Goal: Task Accomplishment & Management: Manage account settings

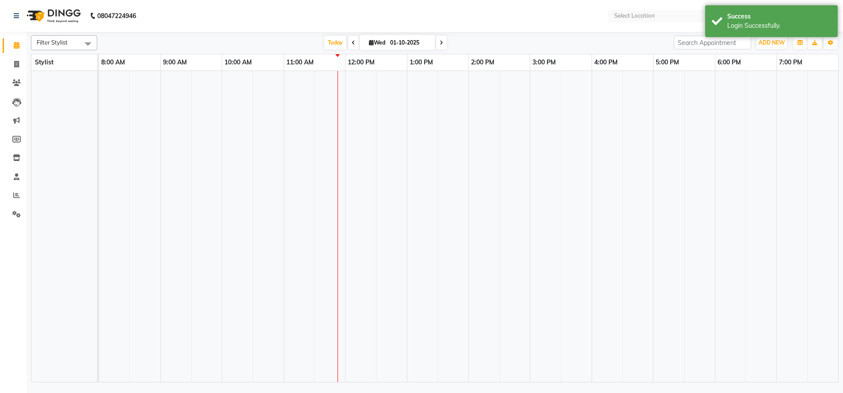
select select "en"
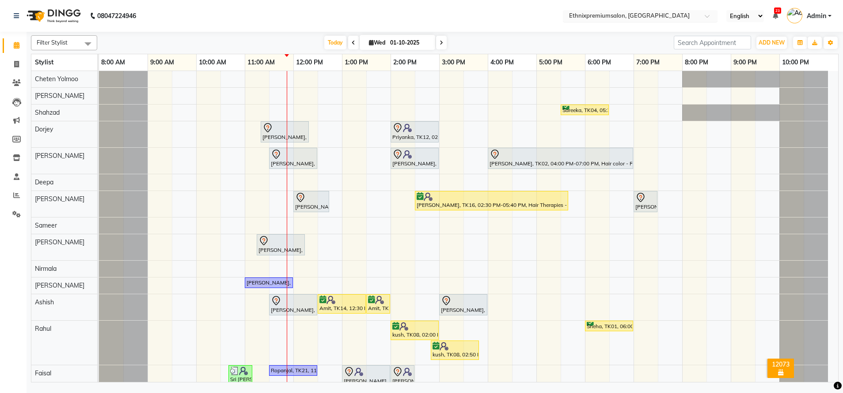
click at [604, 17] on input "text" at bounding box center [631, 16] width 128 height 9
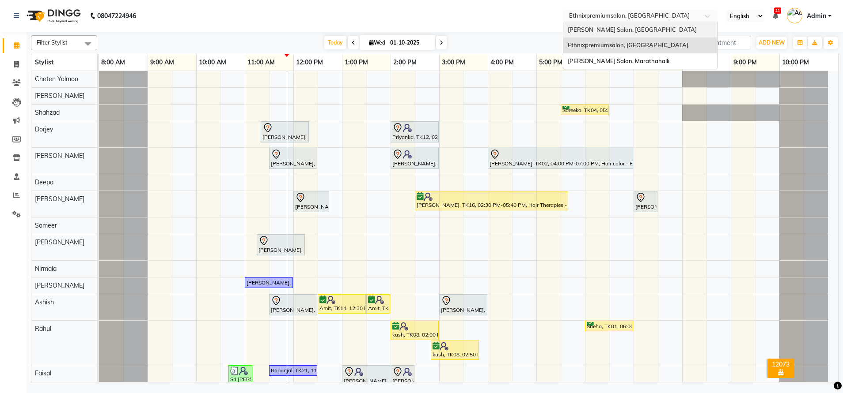
click at [602, 26] on span "[PERSON_NAME] Salon, [GEOGRAPHIC_DATA]" at bounding box center [631, 29] width 129 height 7
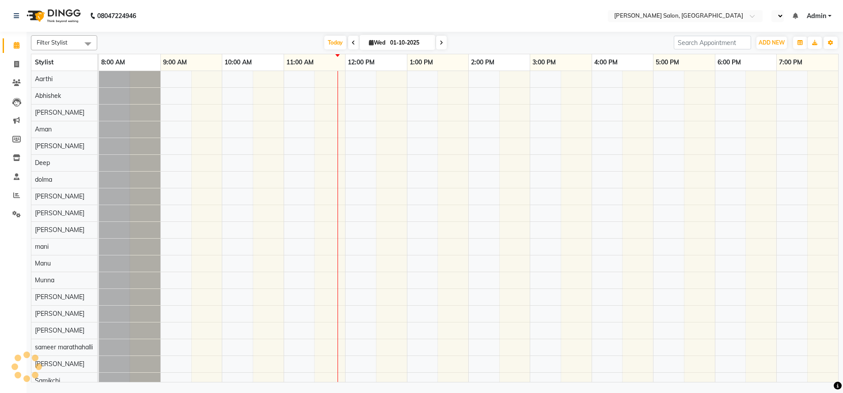
select select "en"
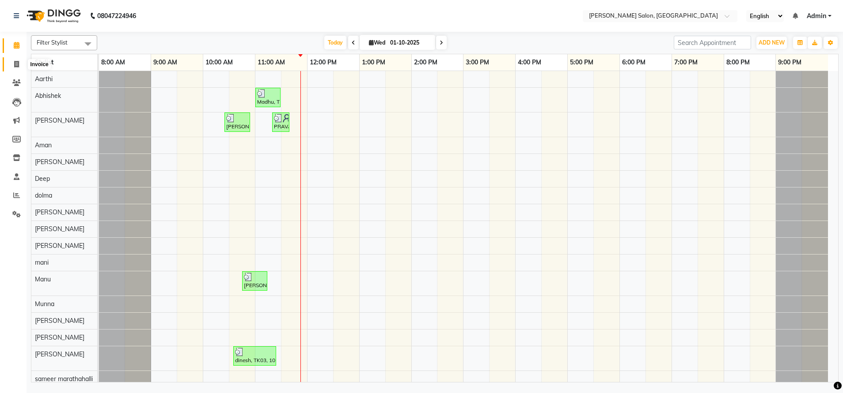
click at [18, 60] on span at bounding box center [16, 65] width 15 height 10
select select "service"
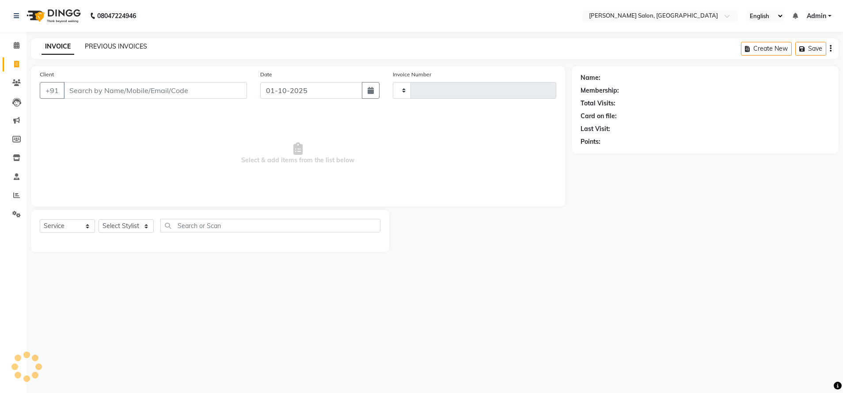
type input "4859"
select select "4781"
click at [110, 43] on link "PREVIOUS INVOICES" at bounding box center [116, 46] width 62 height 8
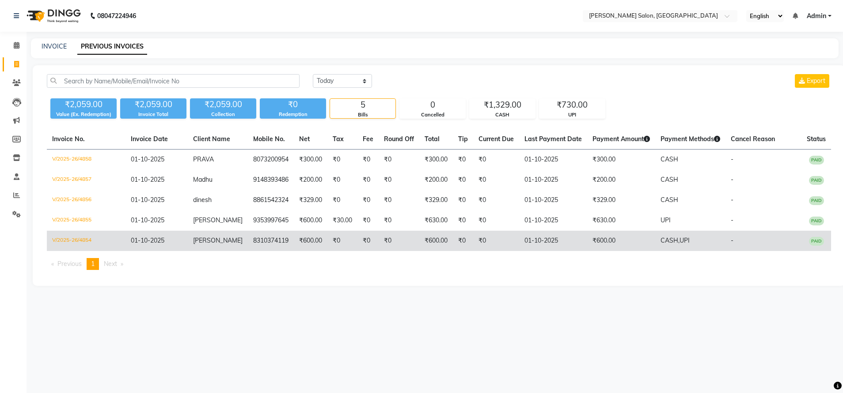
click at [365, 248] on td "₹0" at bounding box center [367, 241] width 21 height 20
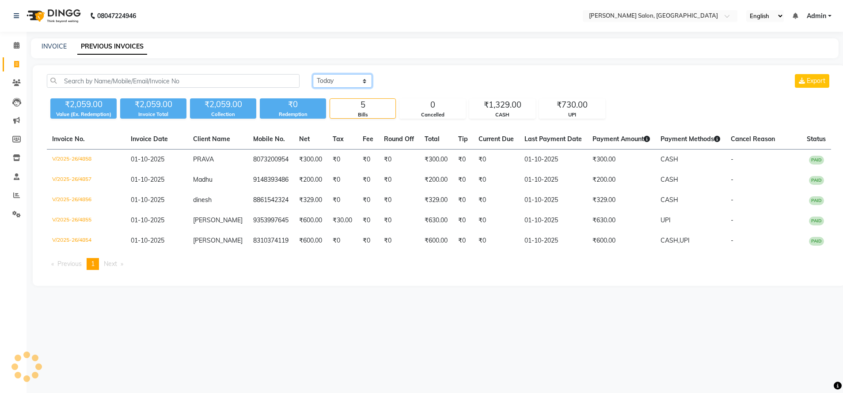
click at [348, 79] on select "[DATE] [DATE] Custom Range" at bounding box center [342, 81] width 59 height 14
select select "range"
click at [313, 74] on select "[DATE] [DATE] Custom Range" at bounding box center [342, 81] width 59 height 14
click at [420, 83] on input "01-10-2025" at bounding box center [414, 81] width 62 height 12
select select "10"
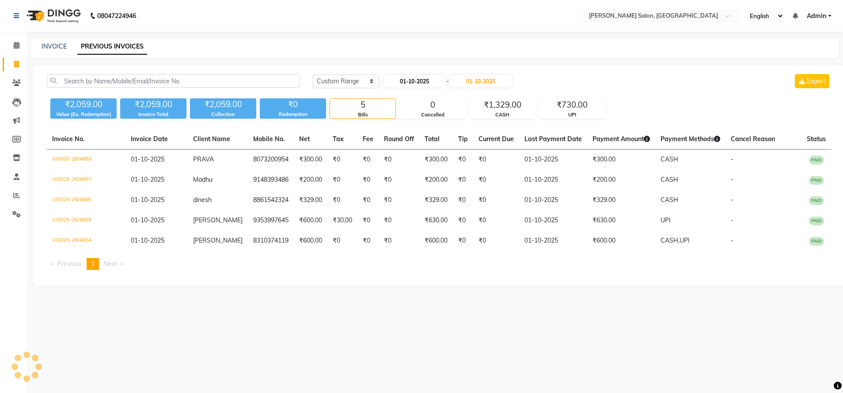
select select "2025"
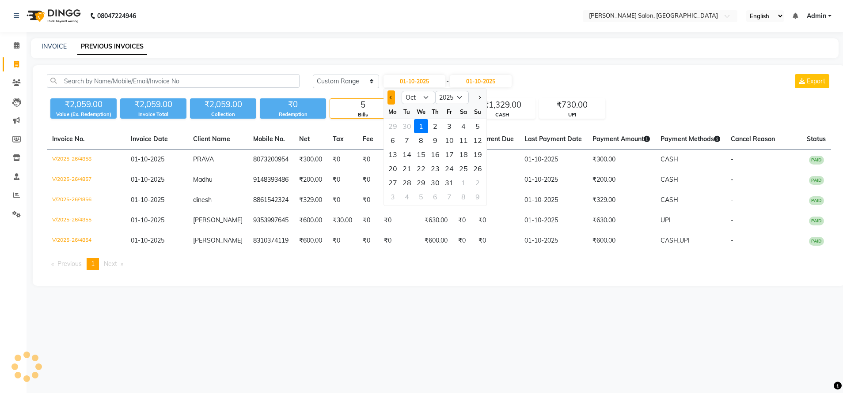
click at [391, 99] on span "Previous month" at bounding box center [391, 98] width 4 height 4
select select "9"
click at [392, 130] on div "1" at bounding box center [393, 126] width 14 height 14
type input "01-09-2025"
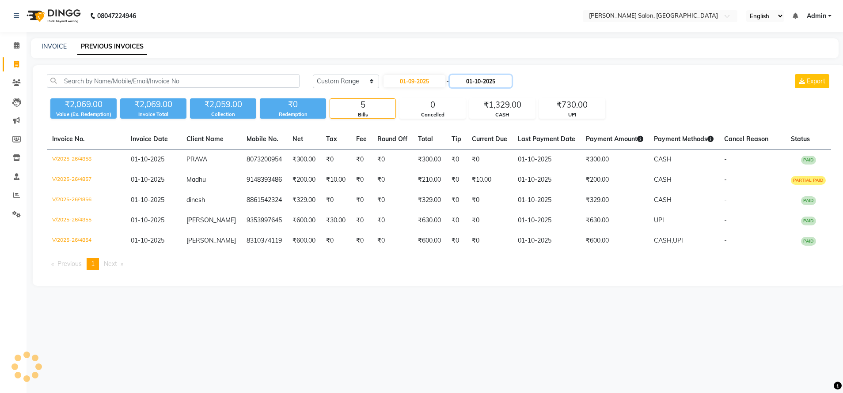
click at [484, 83] on input "01-10-2025" at bounding box center [481, 81] width 62 height 12
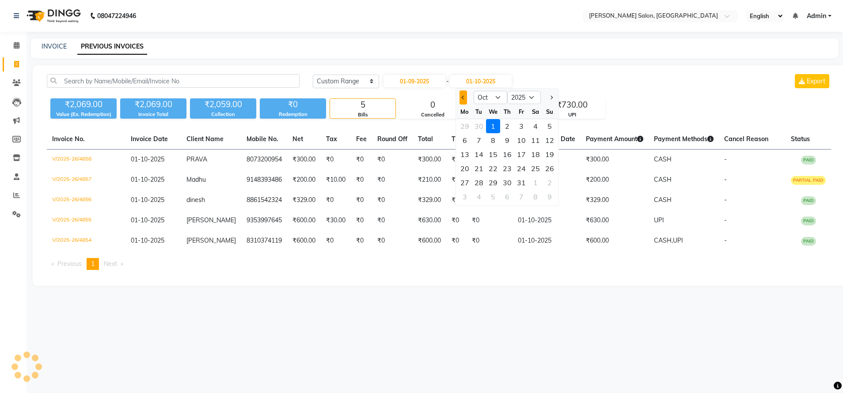
click at [463, 101] on button "Previous month" at bounding box center [463, 98] width 8 height 14
select select "9"
click at [479, 182] on div "30" at bounding box center [479, 183] width 14 height 14
type input "[DATE]"
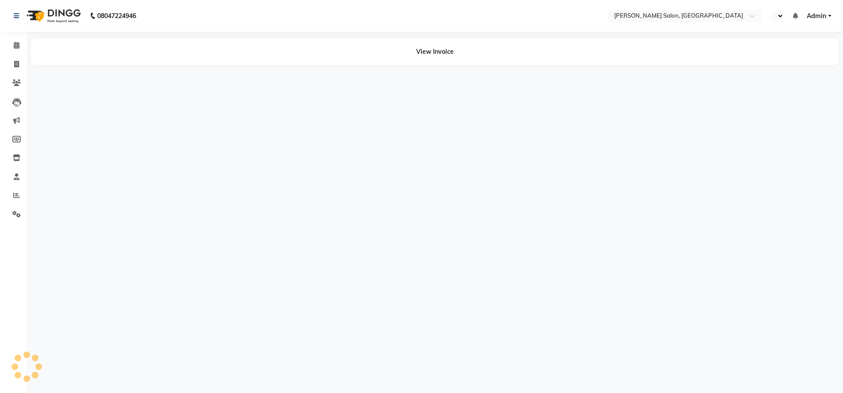
select select "en"
